Goal: Consume media (video, audio): Consume media (video, audio)

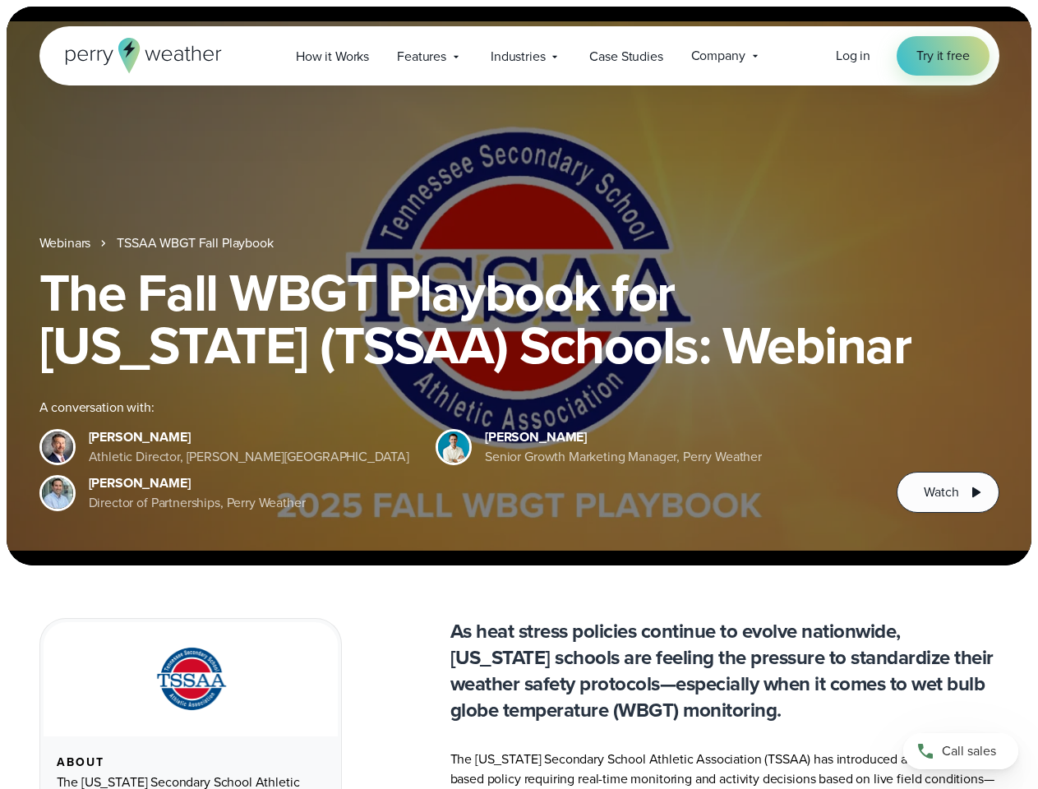
click at [518, 394] on div "The Fall WBGT Playbook for [US_STATE] (TSSAA) Schools: Webinar A conversation w…" at bounding box center [519, 389] width 960 height 246
click at [518, 56] on span "Industries" at bounding box center [517, 57] width 54 height 20
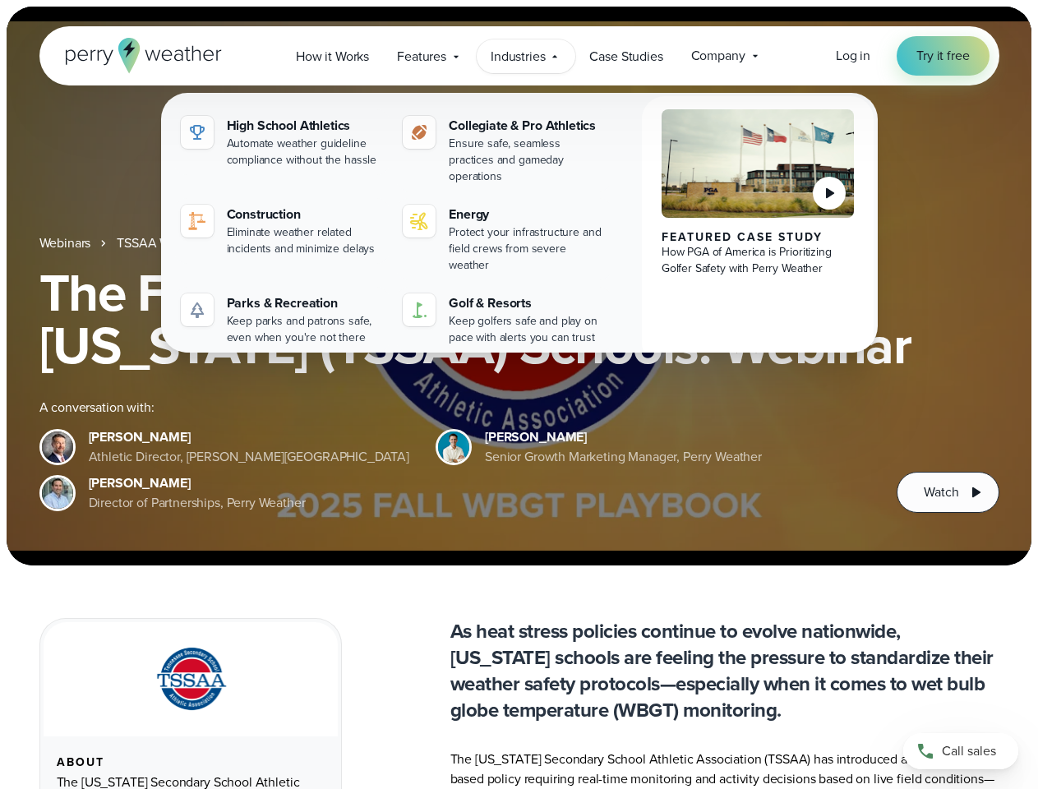
click at [518, 286] on h1 "The Fall WBGT Playbook for [US_STATE] (TSSAA) Schools: Webinar" at bounding box center [519, 318] width 960 height 105
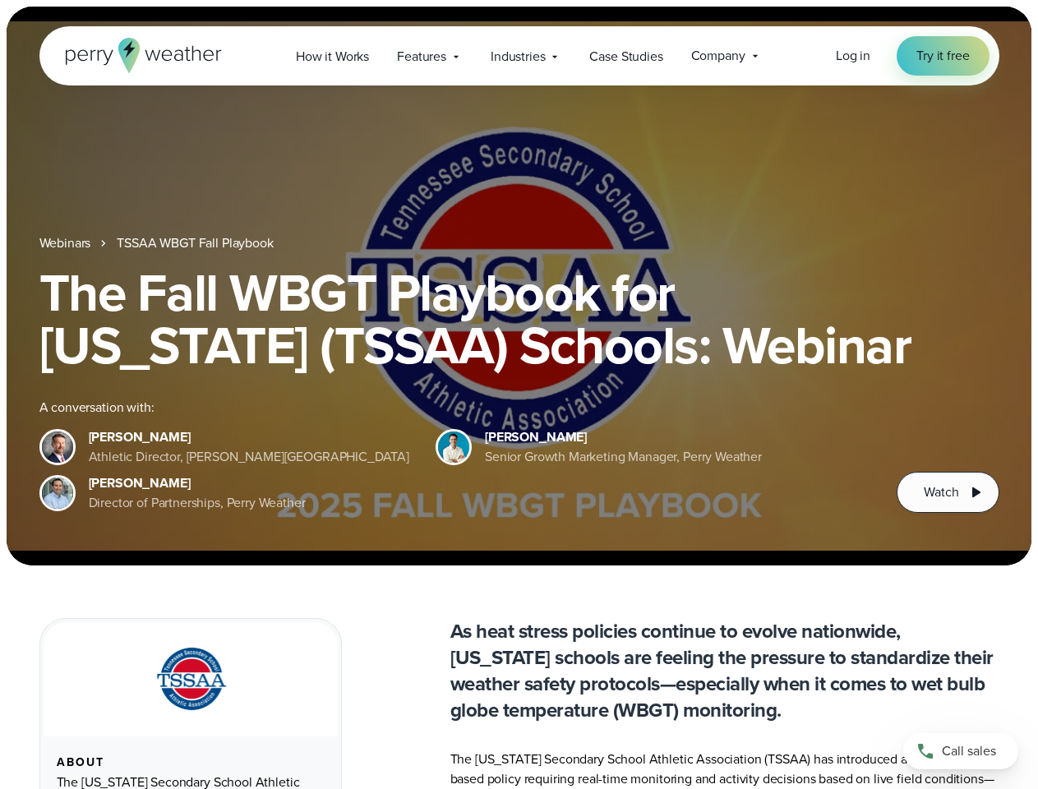
click at [196, 243] on link "TSSAA WBGT Fall Playbook" at bounding box center [195, 243] width 156 height 20
click at [947, 492] on span "Watch" at bounding box center [940, 492] width 35 height 20
